Goal: Complete application form: Complete application form

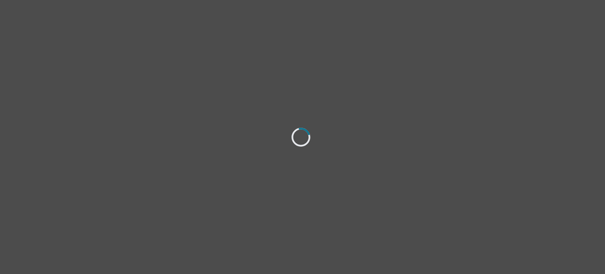
select select "[DEMOGRAPHIC_DATA]"
select select "she/her"
select select "Single"
select select "Bachelor degree"
select select "Instagram"
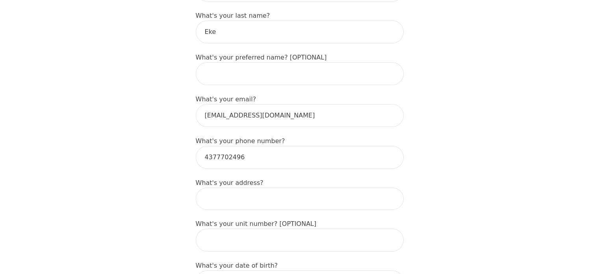
scroll to position [194, 0]
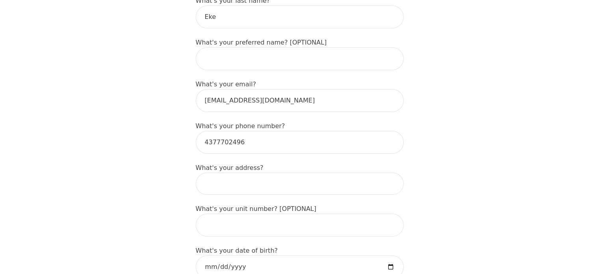
click at [285, 172] on input at bounding box center [300, 183] width 208 height 22
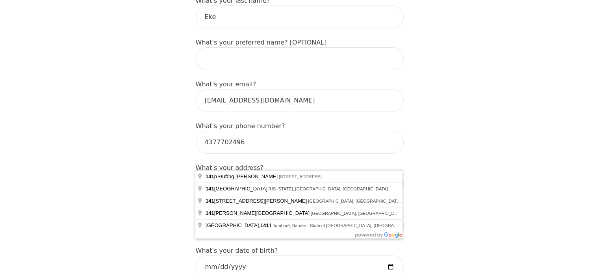
type input "141 Davisville Avenue"
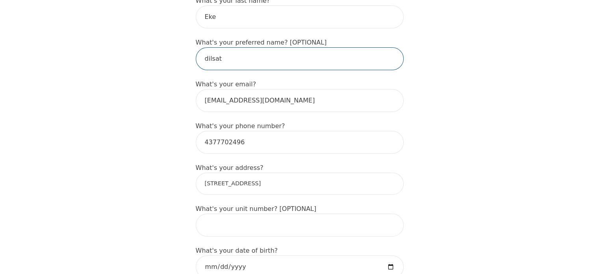
click at [223, 47] on input "dilsat" at bounding box center [300, 58] width 208 height 23
type input "d"
type input "Dilsat"
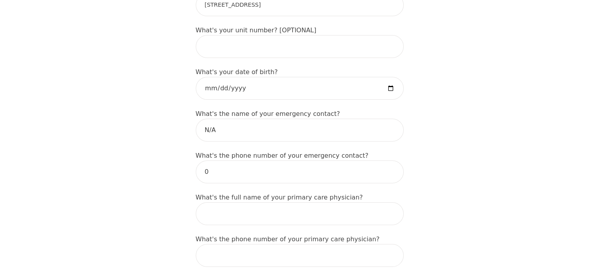
scroll to position [373, 0]
click at [266, 118] on input "N/A" at bounding box center [300, 129] width 208 height 23
type input "N"
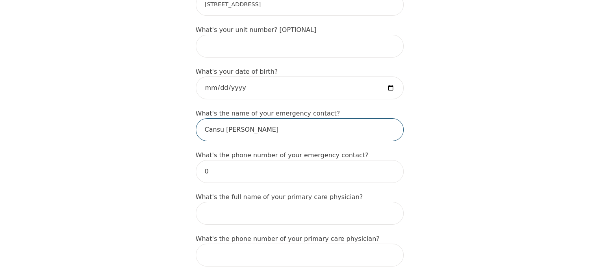
type input "Cansu N. Ozturk"
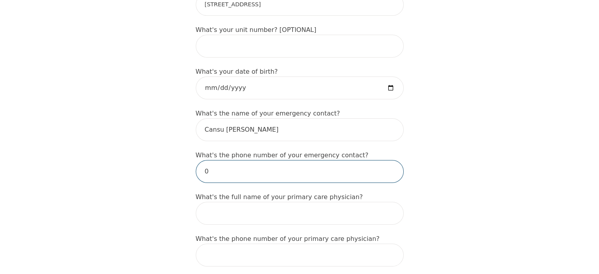
click at [231, 160] on input "0" at bounding box center [300, 171] width 208 height 23
type input "6477866867"
click at [447, 168] on div "Intake Assessment for Dilsat Eke Part 1 of 2: Tell Us About Yourself Please com…" at bounding box center [299, 253] width 599 height 1188
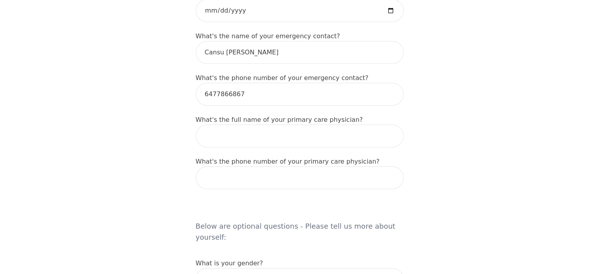
scroll to position [491, 0]
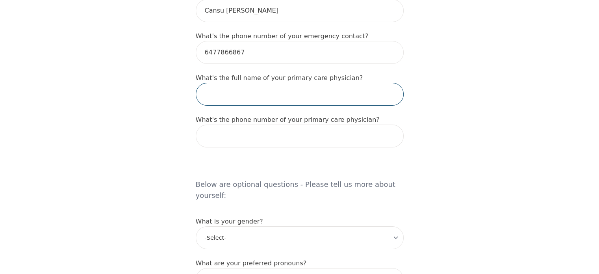
click at [281, 83] on input "text" at bounding box center [300, 94] width 208 height 23
type input "N/A"
click at [481, 124] on div "Intake Assessment for Dilsat Eke Part 1 of 2: Tell Us About Yourself Please com…" at bounding box center [299, 134] width 599 height 1188
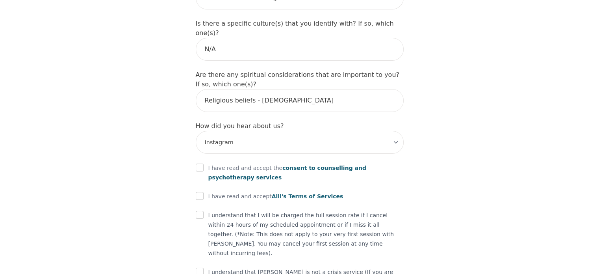
scroll to position [902, 0]
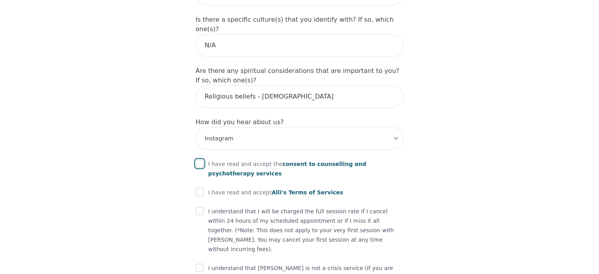
click at [198, 159] on input "checkbox" at bounding box center [200, 163] width 8 height 8
checkbox input "true"
click at [201, 188] on input "checkbox" at bounding box center [200, 192] width 8 height 8
checkbox input "true"
click at [204, 206] on div "I understand that I will be charged the full session rate if I cancel within 24…" at bounding box center [300, 229] width 208 height 47
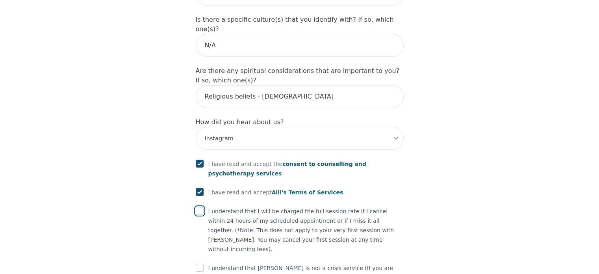
click at [200, 207] on input "checkbox" at bounding box center [200, 211] width 8 height 8
checkbox input "true"
click at [199, 263] on input "checkbox" at bounding box center [200, 267] width 8 height 8
checkbox input "true"
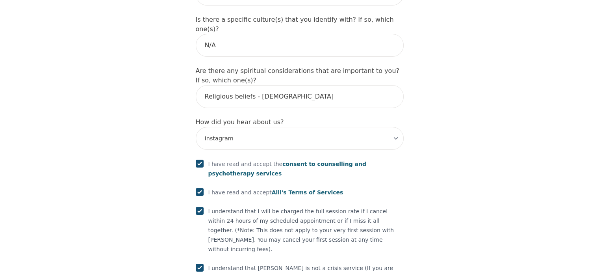
scroll to position [932, 0]
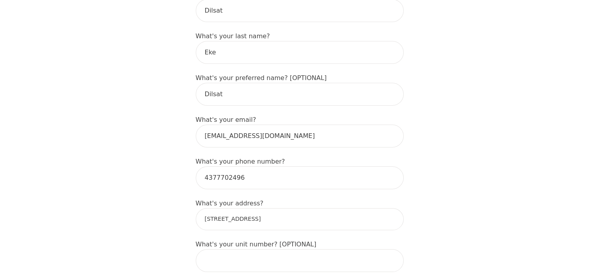
scroll to position [155, 0]
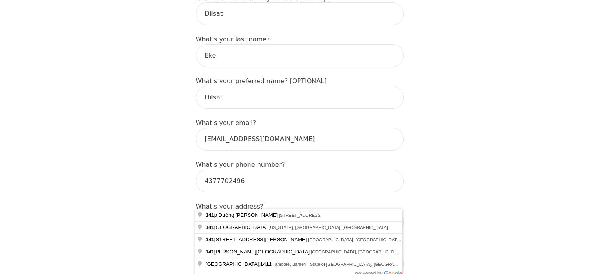
click at [299, 211] on input "141 Davisville Avenue" at bounding box center [300, 222] width 208 height 22
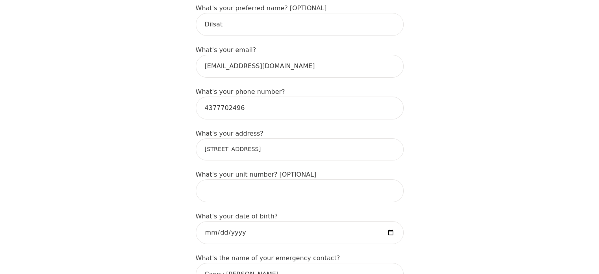
scroll to position [228, 0]
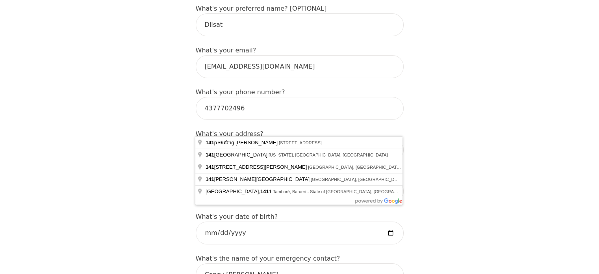
click at [285, 139] on input "141 Davisville Avenue" at bounding box center [300, 150] width 208 height 22
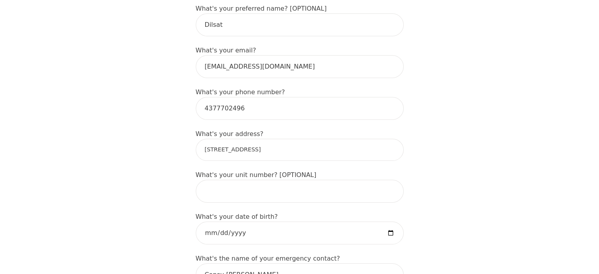
click at [306, 139] on input "141 Davisville Ave, Toronto, ON M4S 1G3, Canada" at bounding box center [300, 150] width 208 height 22
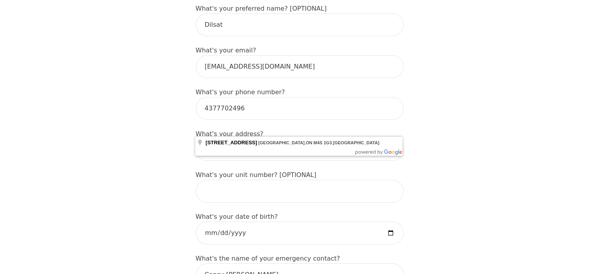
click at [332, 139] on input "141 Davisville Ave, Toronto, ON M4S 1G7, Canada" at bounding box center [300, 150] width 208 height 22
type input "141 Davisville Ave, Toronto, ON M4S 1G7, Canada"
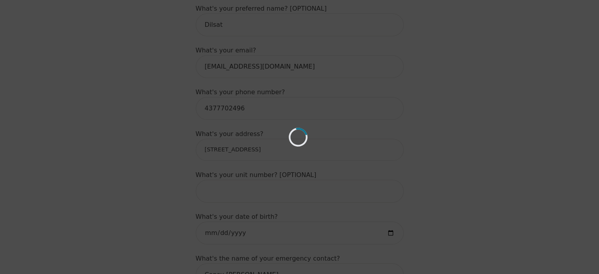
click at [301, 119] on div "Loading..." at bounding box center [299, 137] width 599 height 274
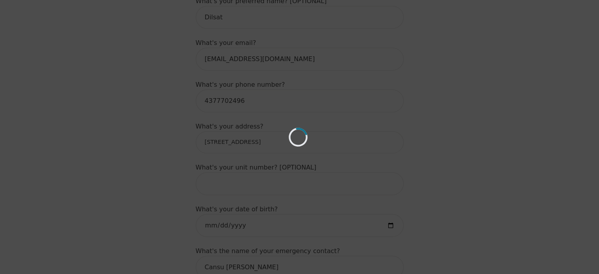
scroll to position [230, 0]
click at [380, 107] on div "Loading..." at bounding box center [299, 137] width 599 height 274
click at [474, 124] on div "Loading..." at bounding box center [299, 137] width 599 height 274
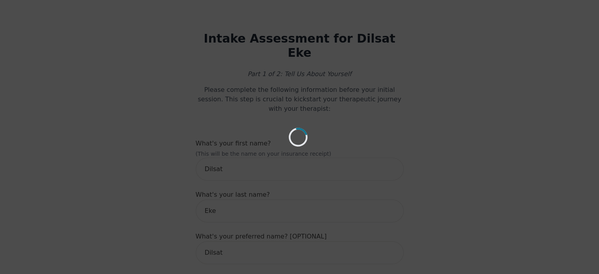
click at [507, 110] on div "Loading..." at bounding box center [299, 137] width 599 height 274
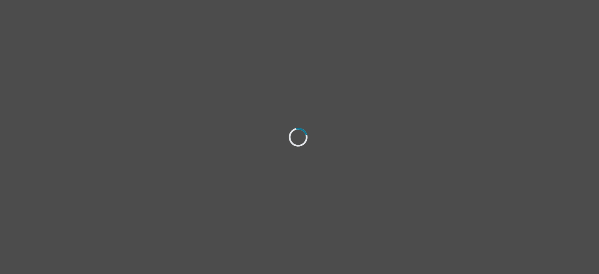
select select "[DEMOGRAPHIC_DATA]"
select select "she/her"
select select "Single"
select select "Bachelor degree"
select select "Instagram"
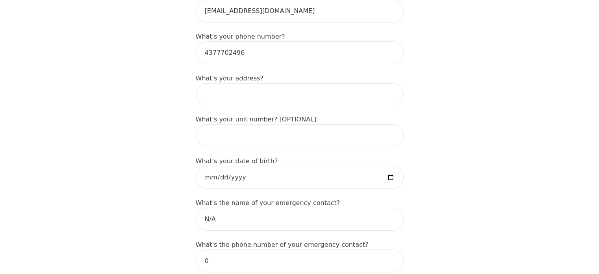
scroll to position [282, 0]
click at [260, 84] on input at bounding box center [300, 95] width 208 height 22
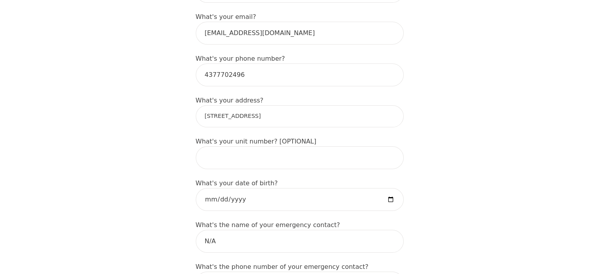
scroll to position [258, 0]
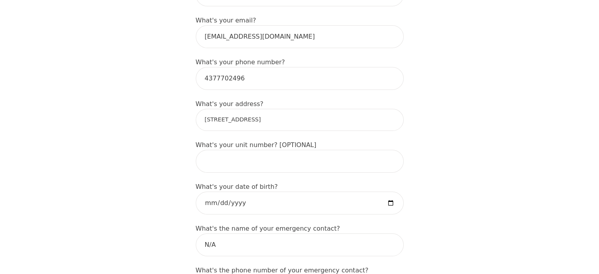
click at [307, 109] on input "141 Davisville Ave, Toronto, ON M4S 1G3, Canada" at bounding box center [300, 120] width 208 height 22
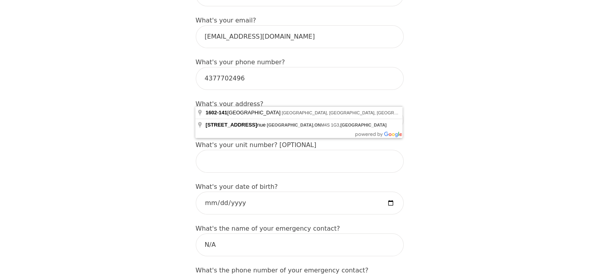
click at [304, 109] on input "141 Davisville Ave, Toronto, ON M4S 1G, Canada" at bounding box center [300, 120] width 208 height 22
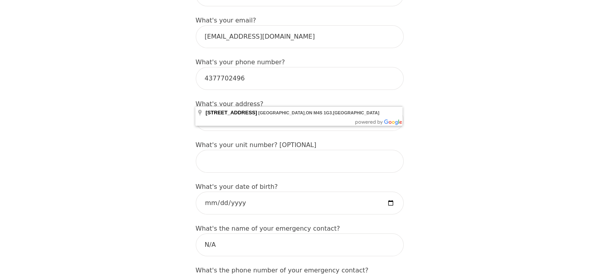
type input "141 Davisville Ave, Toronto, ON M4S 1G7, Canada"
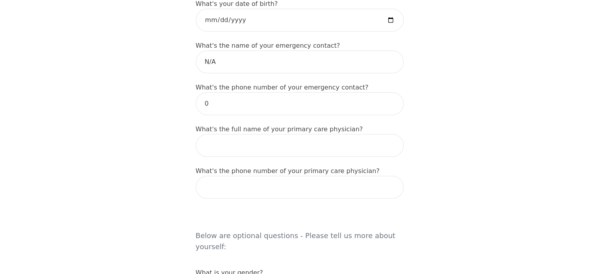
scroll to position [441, 0]
click at [236, 92] on input "0" at bounding box center [300, 103] width 208 height 23
click at [228, 50] on input "N/A" at bounding box center [300, 61] width 208 height 23
type input "N"
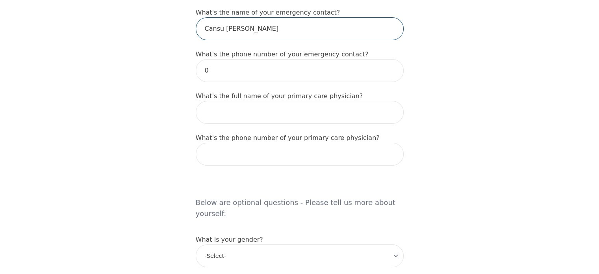
scroll to position [475, 0]
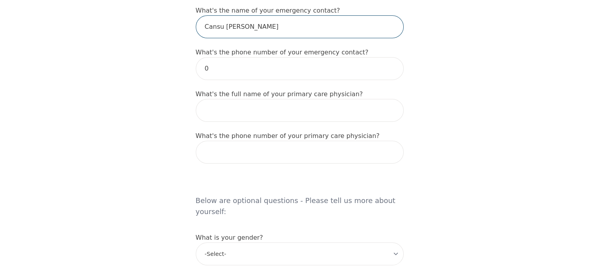
type input "Cansu N. Ozturk"
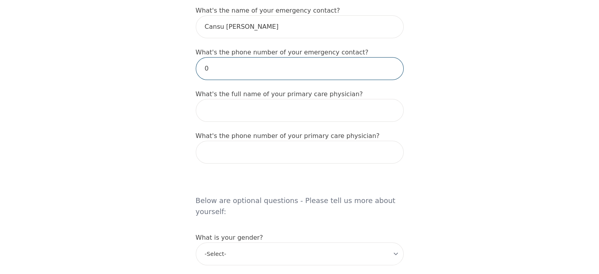
click at [214, 57] on input "0" at bounding box center [300, 68] width 208 height 23
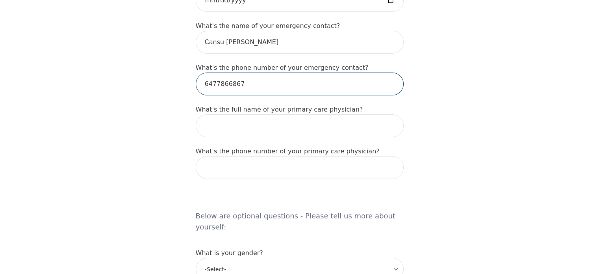
scroll to position [455, 0]
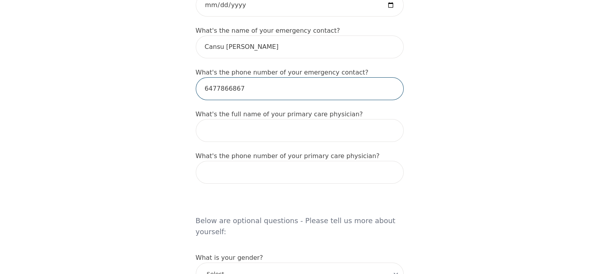
type input "6477866867"
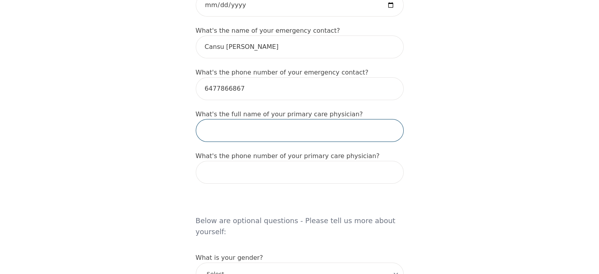
click at [279, 119] on input "text" at bounding box center [300, 130] width 208 height 23
type input "n"
type input "N/A"
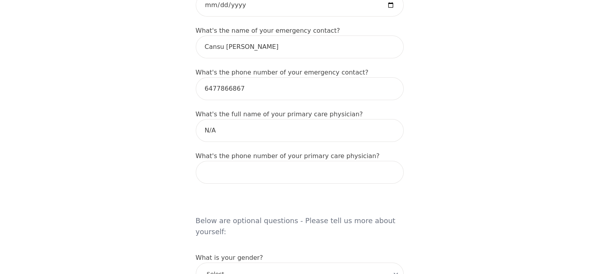
click at [445, 159] on div "Intake Assessment for Dilsat Eke Part 1 of 2: Tell Us About Yourself Please com…" at bounding box center [299, 170] width 599 height 1188
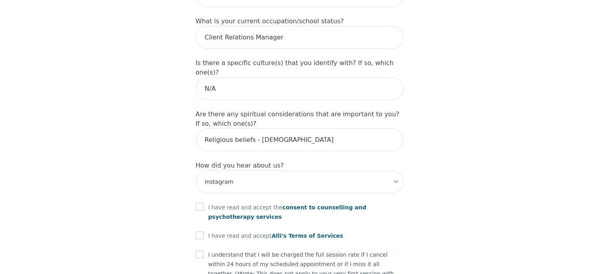
scroll to position [902, 0]
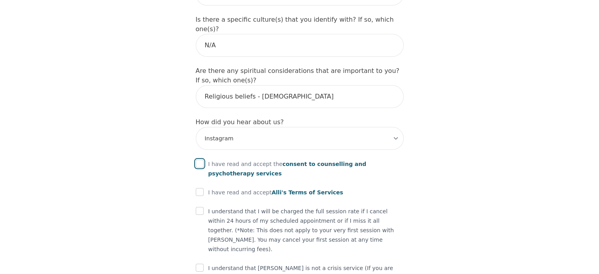
click at [200, 159] on input "checkbox" at bounding box center [200, 163] width 8 height 8
checkbox input "true"
click at [201, 188] on input "checkbox" at bounding box center [200, 192] width 8 height 8
checkbox input "true"
click at [201, 207] on input "checkbox" at bounding box center [200, 211] width 8 height 8
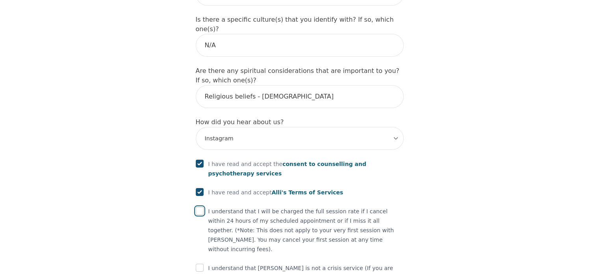
checkbox input "true"
click at [200, 263] on input "checkbox" at bounding box center [200, 267] width 8 height 8
checkbox input "true"
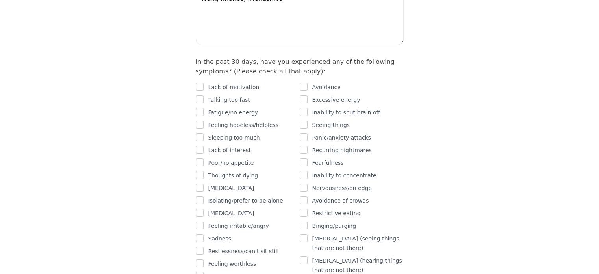
scroll to position [480, 0]
click at [200, 259] on input "checkbox" at bounding box center [200, 263] width 8 height 8
checkbox input "true"
click at [201, 234] on input "checkbox" at bounding box center [200, 238] width 8 height 8
checkbox input "true"
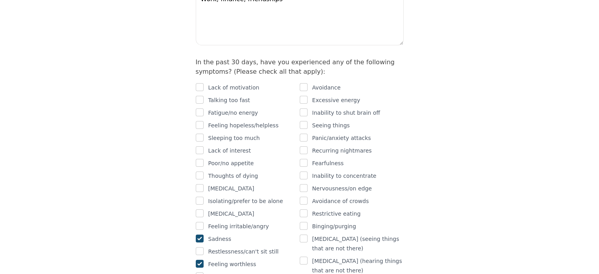
checkbox input "true"
click at [199, 184] on input "checkbox" at bounding box center [200, 188] width 8 height 8
checkbox input "true"
click at [200, 83] on input "checkbox" at bounding box center [200, 87] width 8 height 8
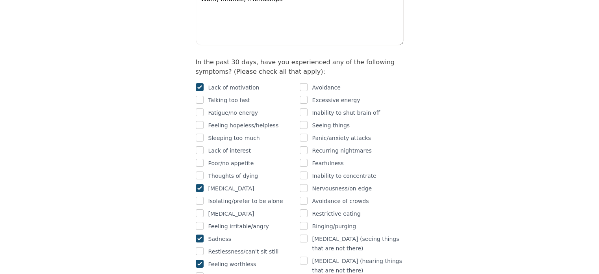
checkbox input "true"
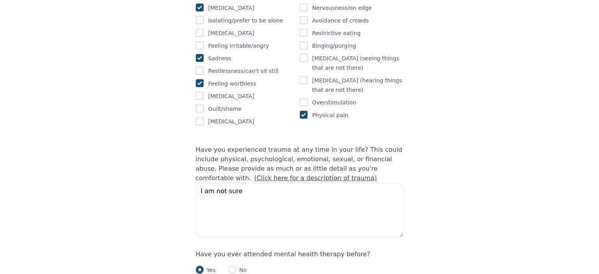
scroll to position [661, 0]
click at [377, 173] on link "(Click here for a description of trauma)" at bounding box center [315, 176] width 123 height 7
drag, startPoint x: 256, startPoint y: 148, endPoint x: 189, endPoint y: 154, distance: 67.6
click at [189, 154] on div "Intake Assessment for Dilsat Eke Part 2 of 2: Clinical Self-Report Please compl…" at bounding box center [299, 137] width 227 height 1535
type textarea "l"
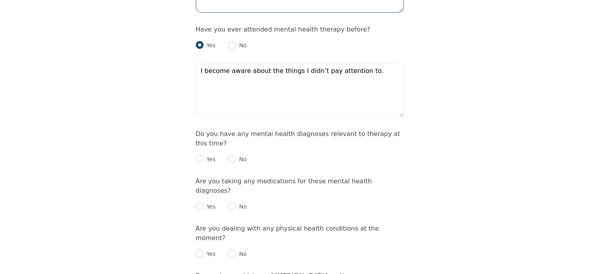
scroll to position [885, 0]
type textarea "Little T trauma"
click at [230, 154] on input "radio" at bounding box center [232, 158] width 8 height 8
radio input "true"
click at [232, 201] on input "radio" at bounding box center [232, 205] width 8 height 8
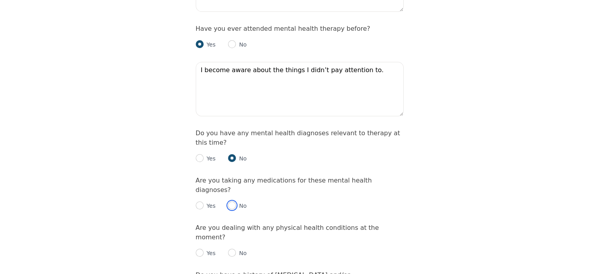
radio input "true"
click at [234, 248] on input "radio" at bounding box center [232, 252] width 8 height 8
radio input "true"
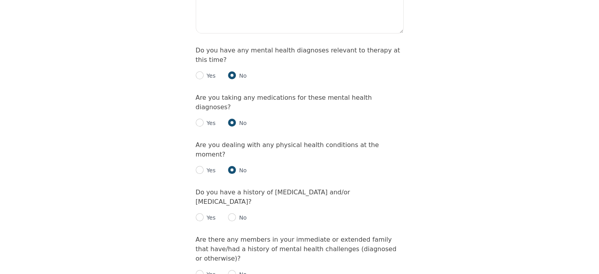
scroll to position [968, 0]
click at [230, 213] on input "radio" at bounding box center [232, 217] width 8 height 8
radio input "true"
click at [232, 269] on input "radio" at bounding box center [232, 273] width 8 height 8
radio input "true"
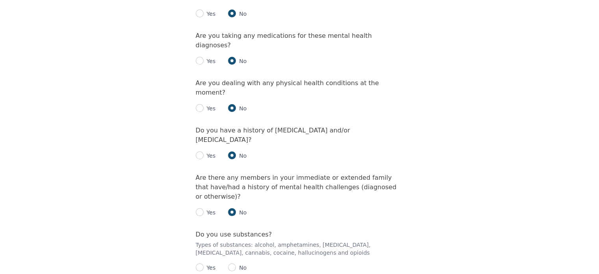
scroll to position [1031, 0]
click at [230, 262] on input "radio" at bounding box center [232, 266] width 8 height 8
radio input "true"
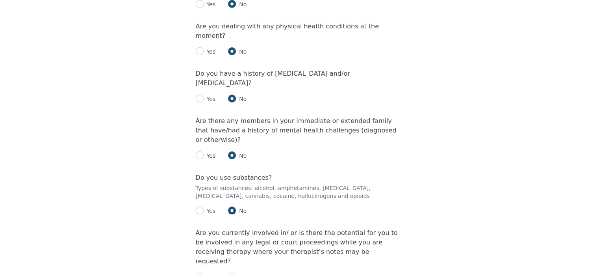
scroll to position [1087, 0]
click at [232, 272] on input "radio" at bounding box center [232, 276] width 8 height 8
radio input "true"
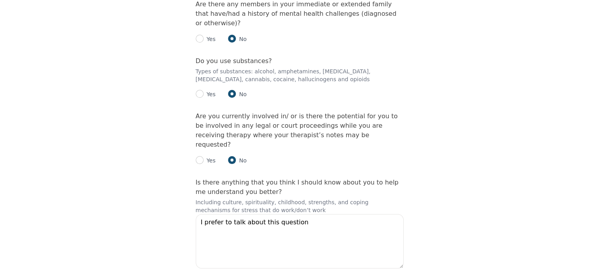
scroll to position [1211, 0]
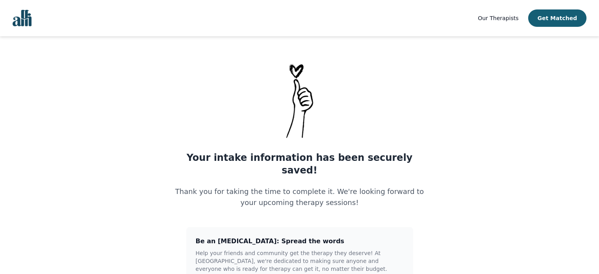
click at [21, 20] on img "Global" at bounding box center [22, 18] width 19 height 17
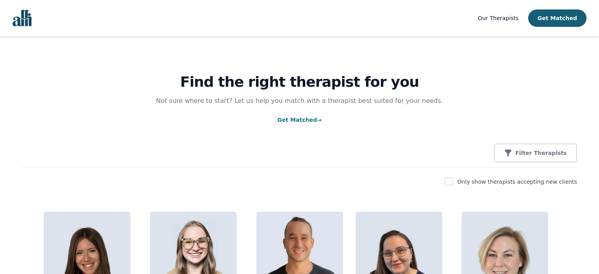
click at [20, 17] on img "Global" at bounding box center [22, 18] width 19 height 17
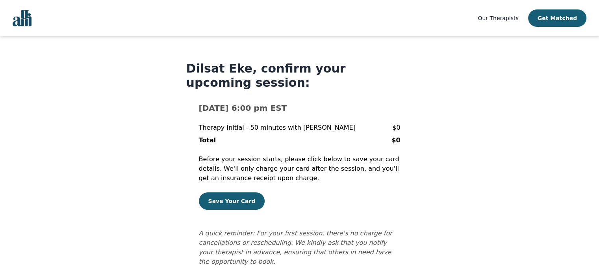
scroll to position [8, 0]
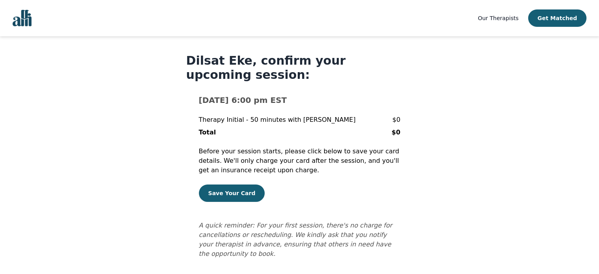
click at [19, 22] on img "Global" at bounding box center [22, 18] width 19 height 17
